Goal: Information Seeking & Learning: Learn about a topic

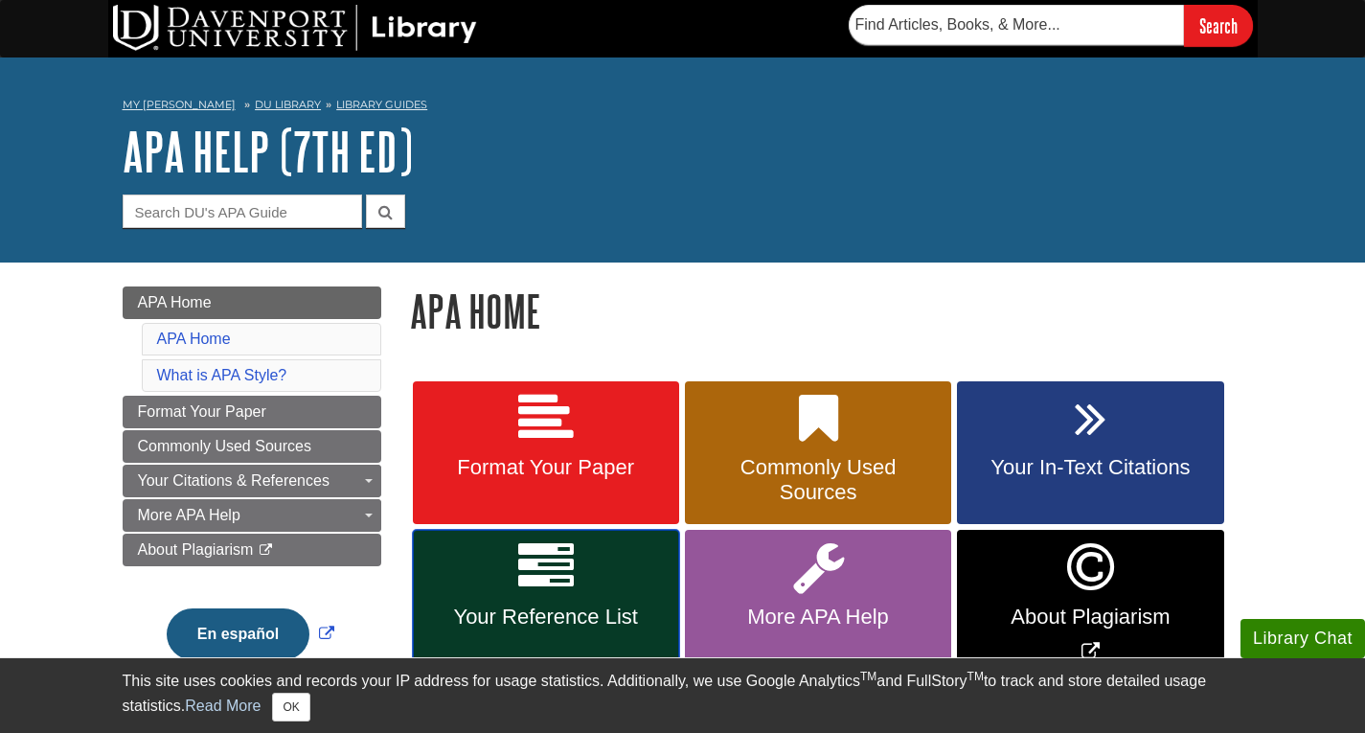
click at [565, 602] on link "Your Reference List" at bounding box center [546, 603] width 266 height 147
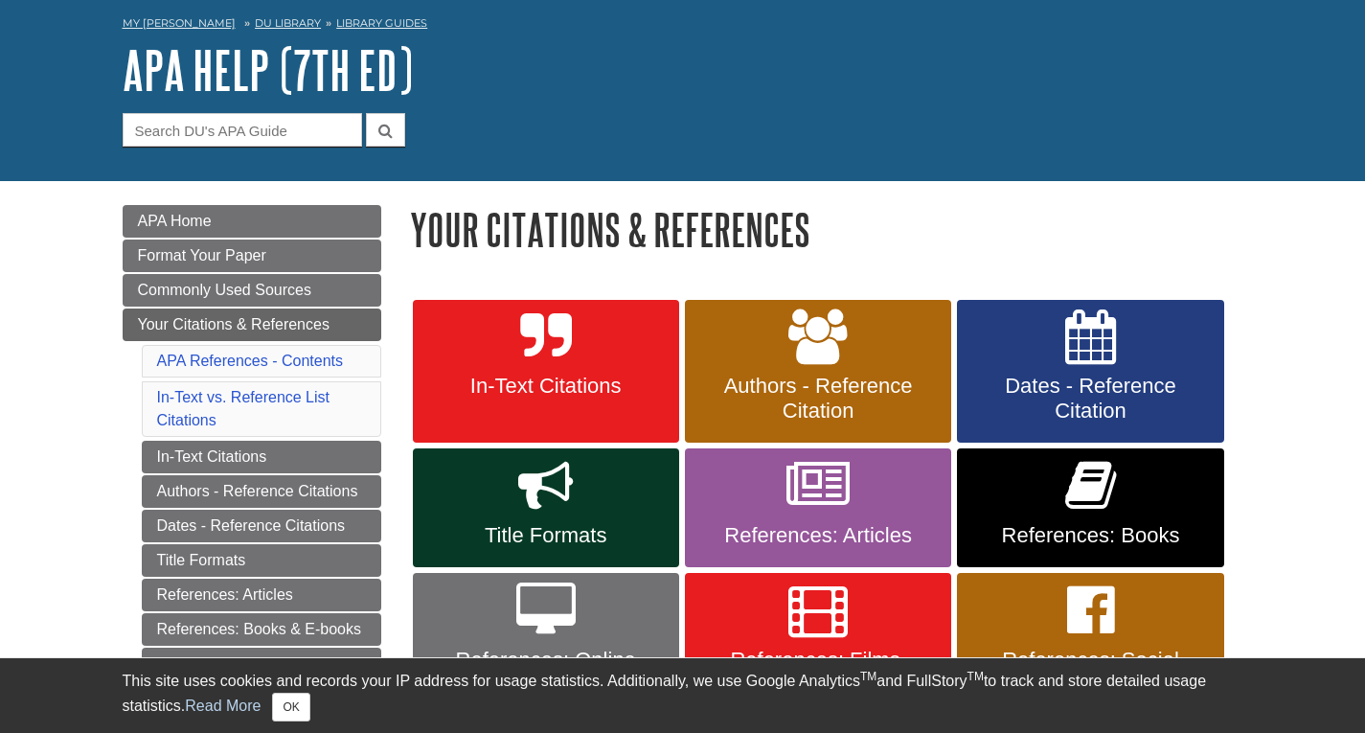
scroll to position [287, 0]
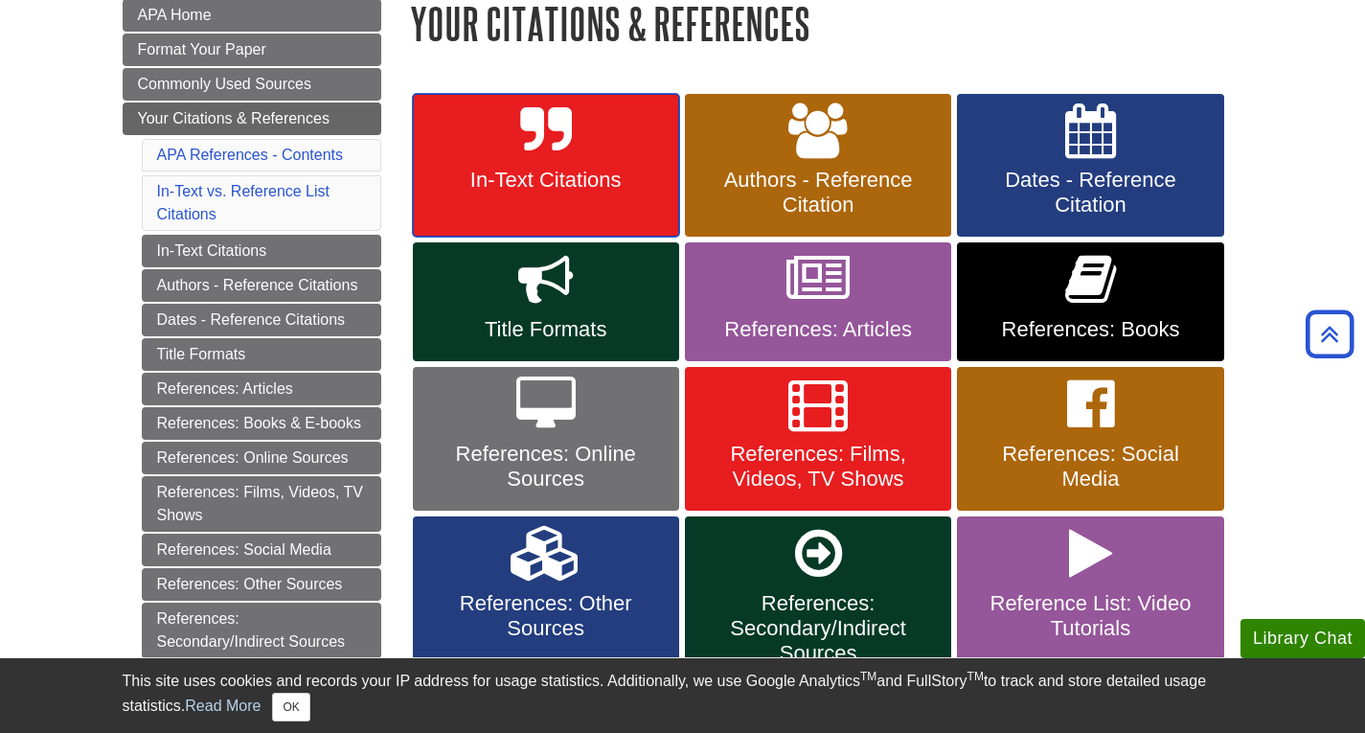
click at [559, 154] on icon at bounding box center [545, 131] width 51 height 56
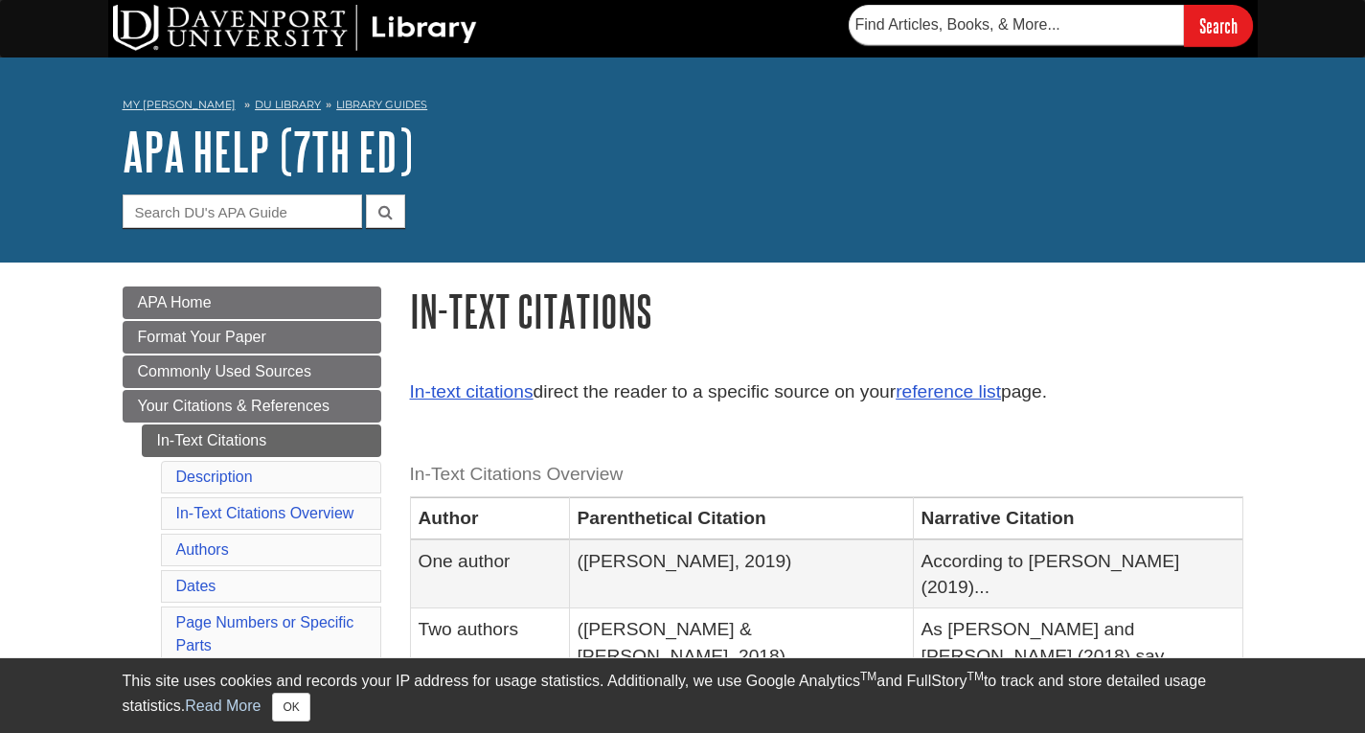
scroll to position [96, 0]
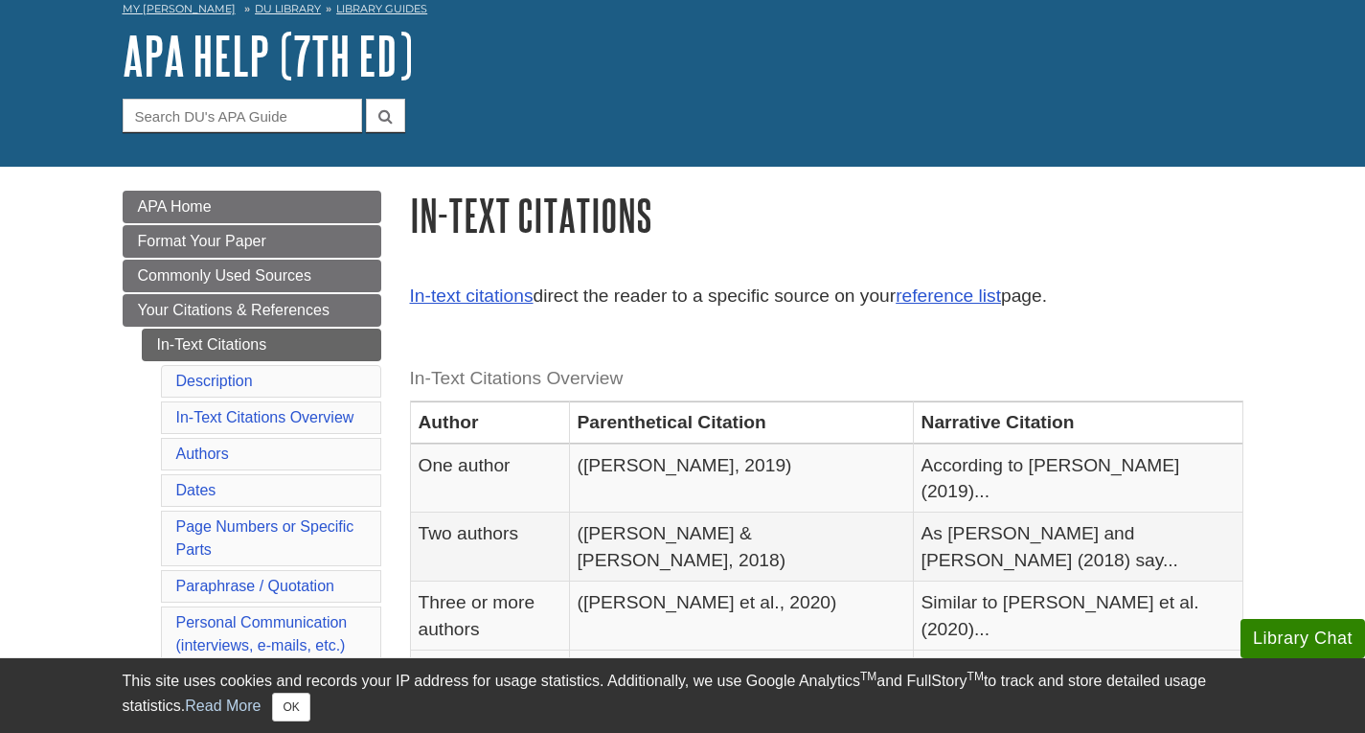
click at [684, 513] on td "([PERSON_NAME] & [PERSON_NAME], 2018)" at bounding box center [741, 547] width 344 height 69
click at [685, 513] on td "([PERSON_NAME] & [PERSON_NAME], 2018)" at bounding box center [741, 547] width 344 height 69
click at [694, 513] on td "([PERSON_NAME] & [PERSON_NAME], 2018)" at bounding box center [741, 547] width 344 height 69
